Goal: Find specific page/section: Find specific page/section

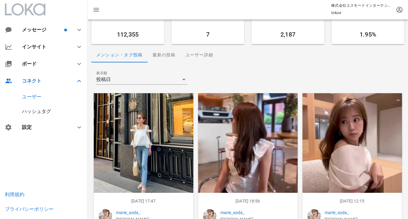
scroll to position [22, 0]
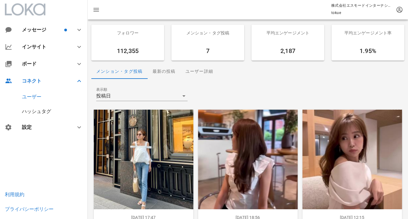
click at [46, 98] on div "ユーザー" at bounding box center [44, 97] width 88 height 15
click at [36, 98] on div "ユーザー" at bounding box center [31, 97] width 19 height 6
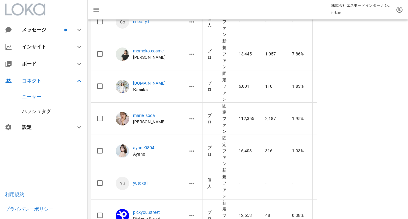
scroll to position [280, 0]
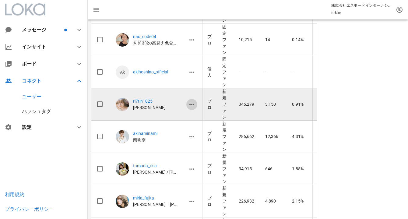
click at [193, 107] on icon "button" at bounding box center [191, 104] width 7 height 7
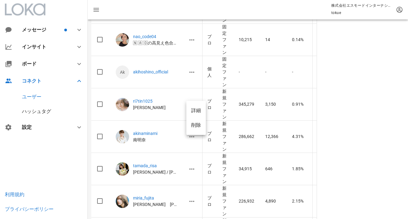
click at [199, 112] on div "詳細" at bounding box center [196, 111] width 10 height 6
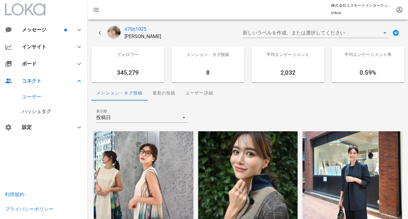
click at [44, 96] on div "ユーザー" at bounding box center [44, 97] width 88 height 15
click at [97, 8] on icon "button" at bounding box center [96, 9] width 7 height 7
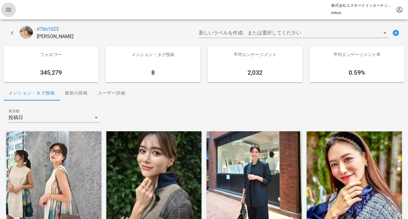
click at [10, 7] on icon "button" at bounding box center [8, 9] width 7 height 7
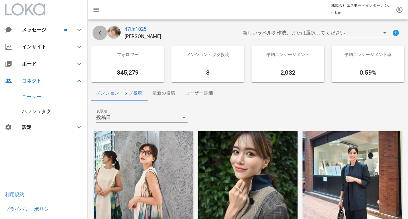
click at [100, 33] on icon "button" at bounding box center [99, 32] width 7 height 7
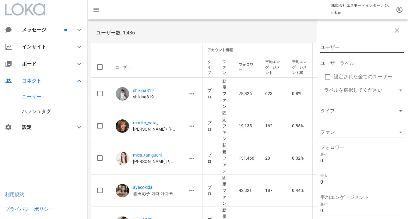
click at [340, 48] on input "ユーザー" at bounding box center [358, 48] width 76 height 10
type input "saaya"
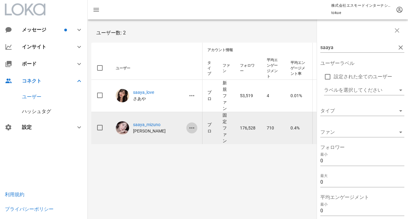
click at [188, 126] on icon "button" at bounding box center [191, 127] width 7 height 7
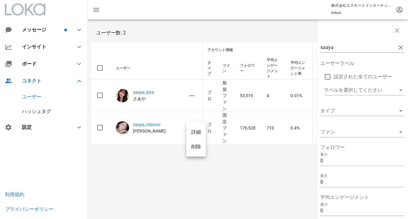
click at [196, 132] on div "詳細" at bounding box center [196, 132] width 10 height 6
